Goal: Navigation & Orientation: Find specific page/section

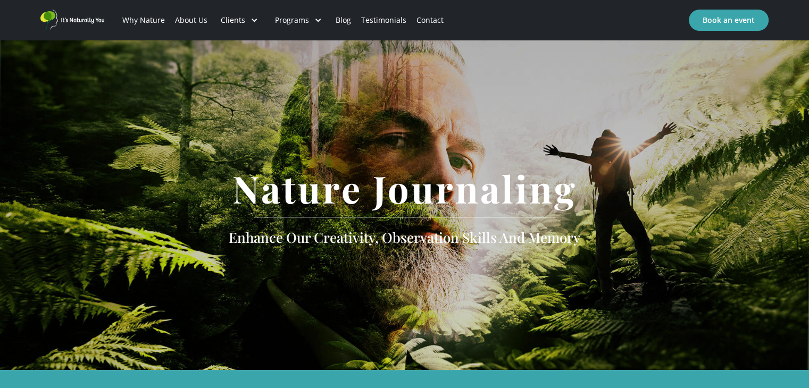
click at [343, 23] on link "Blog" at bounding box center [343, 20] width 26 height 36
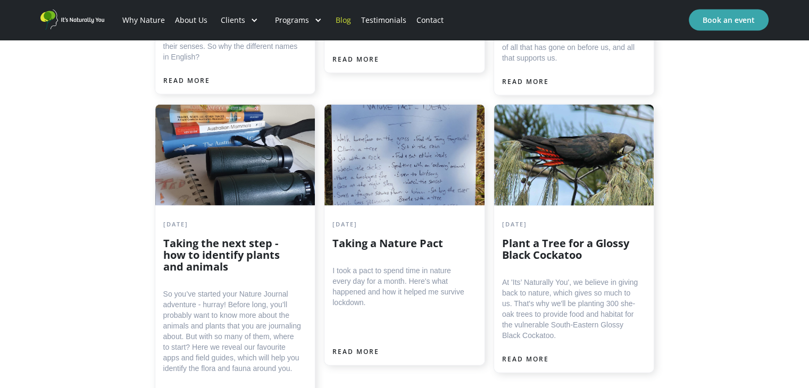
scroll to position [2181, 0]
